Goal: Task Accomplishment & Management: Use online tool/utility

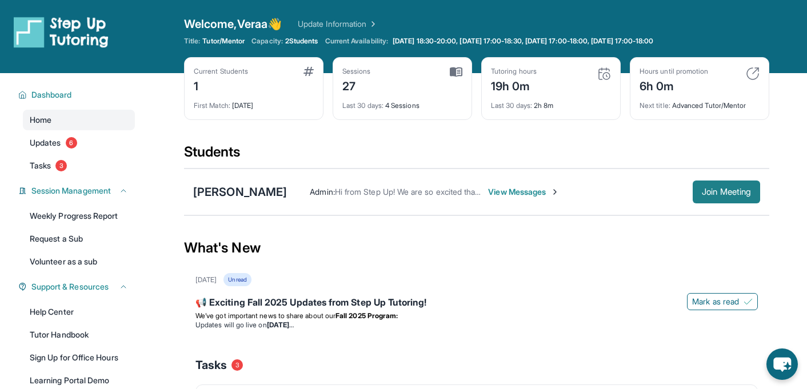
click at [714, 193] on span "Join Meeting" at bounding box center [726, 192] width 49 height 7
click at [713, 193] on span "Join Meeting" at bounding box center [726, 192] width 49 height 7
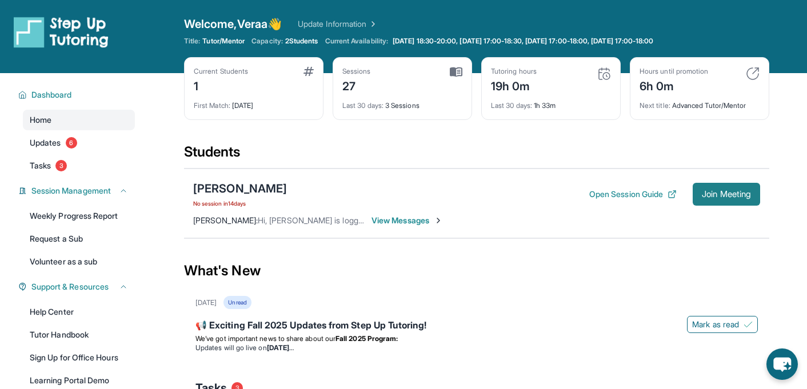
click at [727, 196] on span "Join Meeting" at bounding box center [726, 194] width 49 height 7
